Goal: Transaction & Acquisition: Download file/media

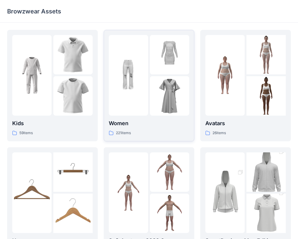
click at [135, 89] on img at bounding box center [128, 74] width 39 height 39
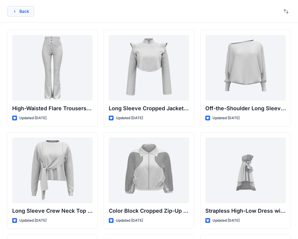
click at [16, 10] on icon "button" at bounding box center [14, 11] width 5 height 5
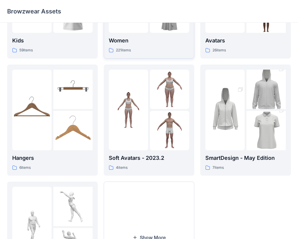
scroll to position [153, 0]
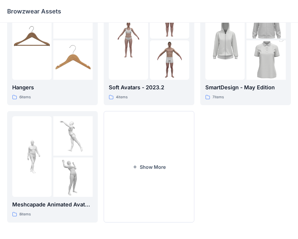
click at [184, 138] on button "Show More" at bounding box center [149, 166] width 91 height 111
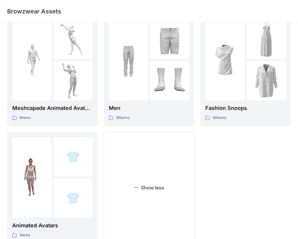
scroll to position [242, 0]
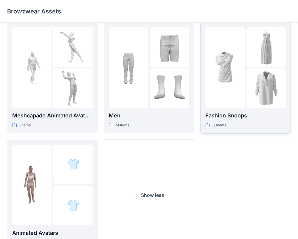
click at [246, 115] on p "Fashion Snoops" at bounding box center [245, 115] width 81 height 8
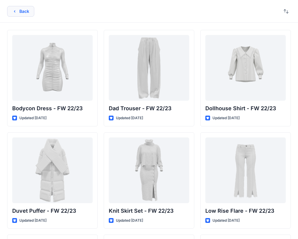
click at [16, 13] on icon "button" at bounding box center [14, 11] width 5 height 5
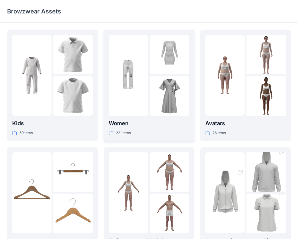
click at [140, 106] on div at bounding box center [128, 75] width 39 height 81
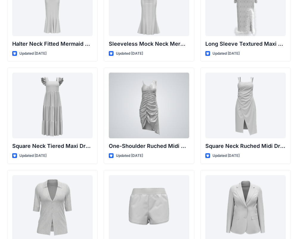
scroll to position [375, 0]
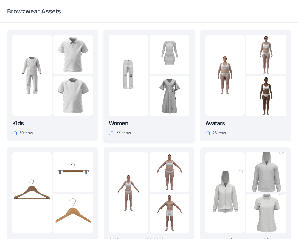
click at [142, 85] on img at bounding box center [128, 74] width 39 height 39
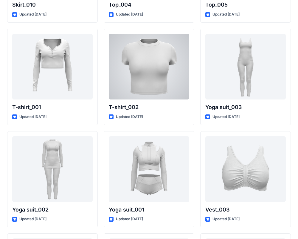
scroll to position [3169, 0]
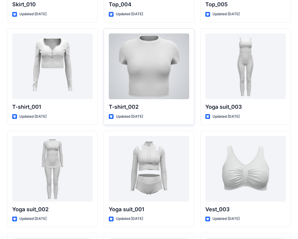
click at [171, 94] on div at bounding box center [149, 66] width 81 height 66
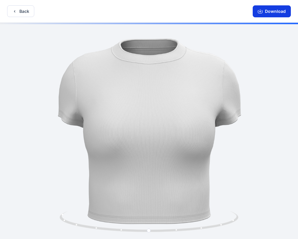
click at [275, 11] on button "Download" at bounding box center [272, 11] width 38 height 12
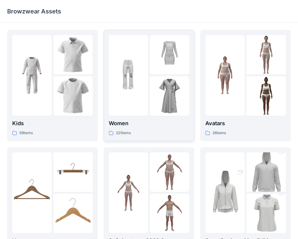
click at [160, 92] on div at bounding box center [169, 95] width 39 height 39
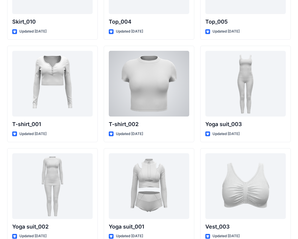
scroll to position [3152, 0]
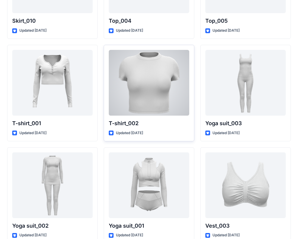
click at [138, 104] on div at bounding box center [149, 83] width 81 height 66
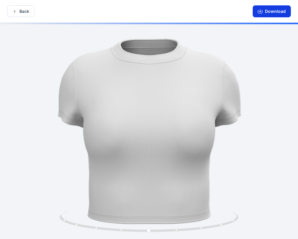
click at [267, 9] on button "Download" at bounding box center [272, 11] width 38 height 12
click at [278, 12] on button "Download" at bounding box center [272, 11] width 38 height 12
